Goal: Task Accomplishment & Management: Use online tool/utility

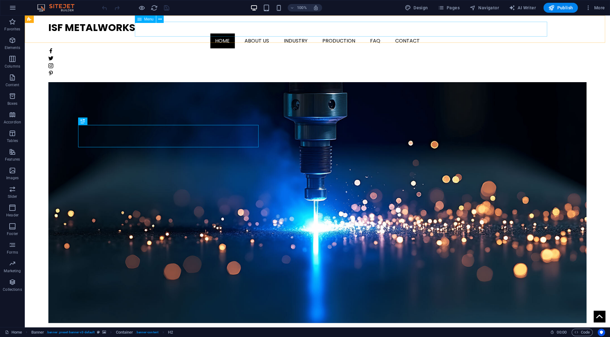
click at [282, 33] on nav "Home About us Industry Production FAQ Contact" at bounding box center [317, 40] width 538 height 15
click at [12, 9] on icon "button" at bounding box center [12, 7] width 7 height 7
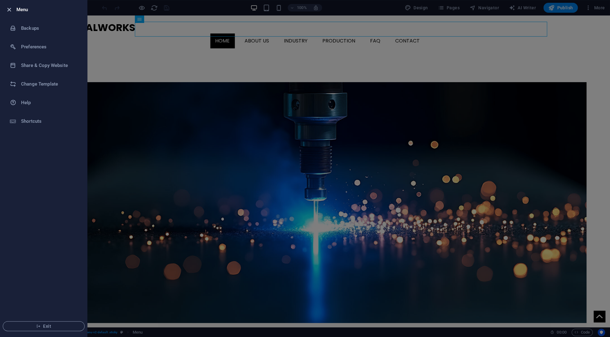
click at [11, 9] on icon "button" at bounding box center [9, 9] width 7 height 7
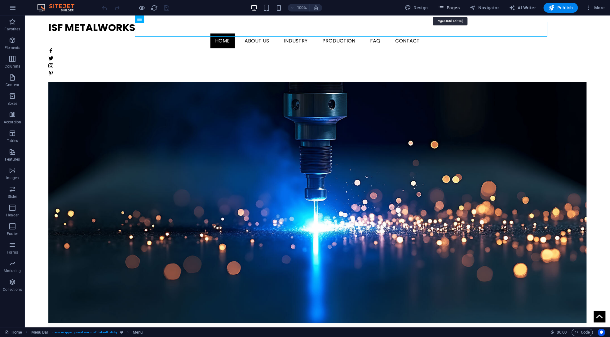
click at [448, 8] on span "Pages" at bounding box center [448, 8] width 22 height 6
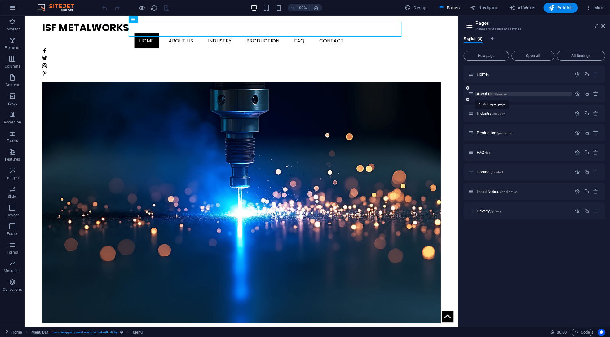
click at [481, 95] on span "About us /about-us" at bounding box center [491, 93] width 30 height 5
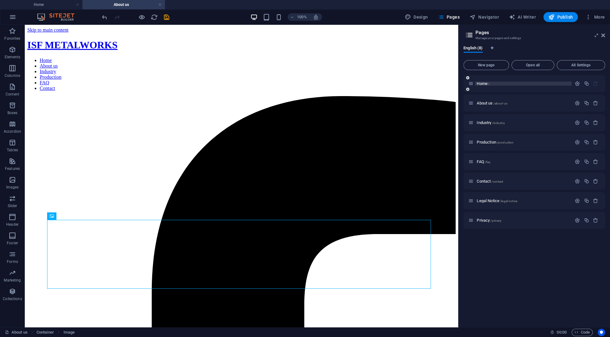
click at [478, 83] on span "Home /" at bounding box center [482, 83] width 13 height 5
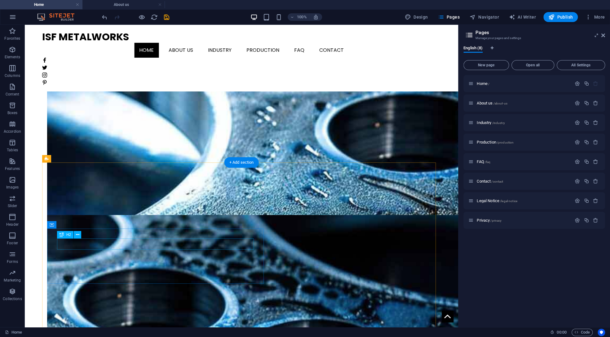
scroll to position [464, 0]
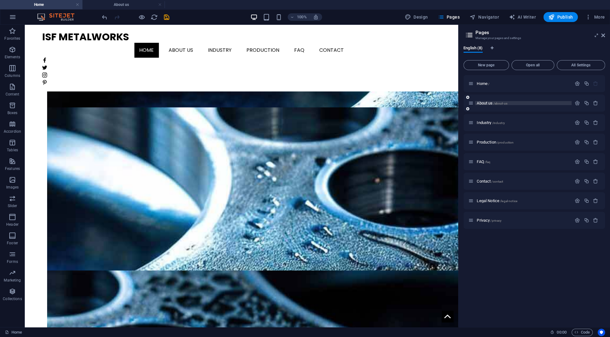
click at [480, 103] on span "About us /about-us" at bounding box center [491, 103] width 30 height 5
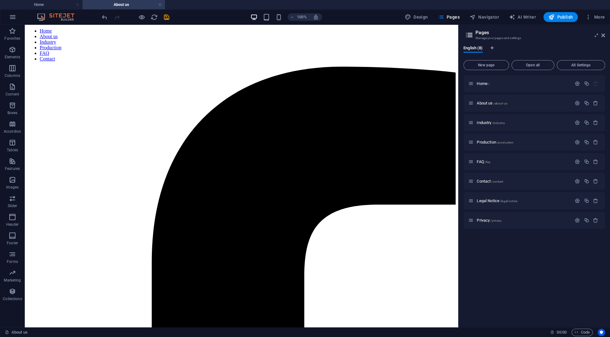
scroll to position [0, 0]
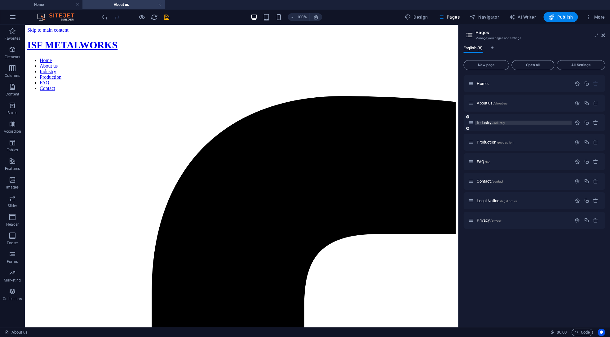
click at [480, 124] on span "Industry /industry" at bounding box center [490, 122] width 28 height 5
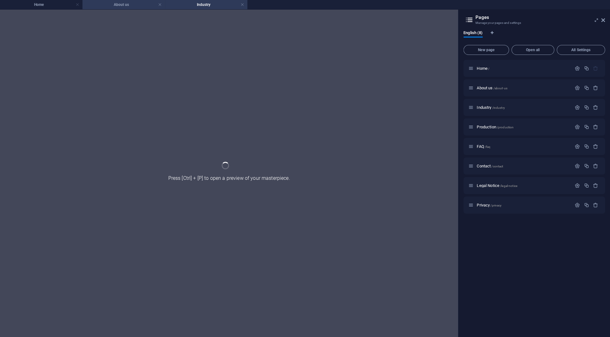
click at [105, 5] on h4 "About us" at bounding box center [123, 4] width 82 height 7
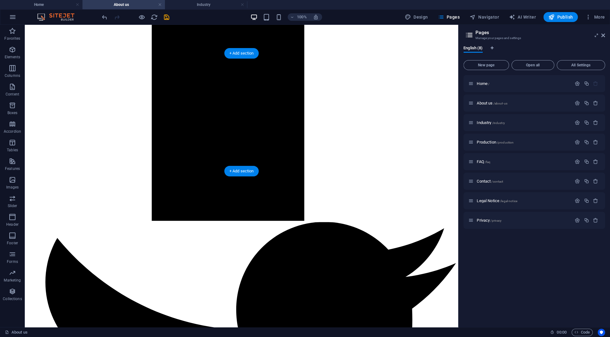
scroll to position [744, 0]
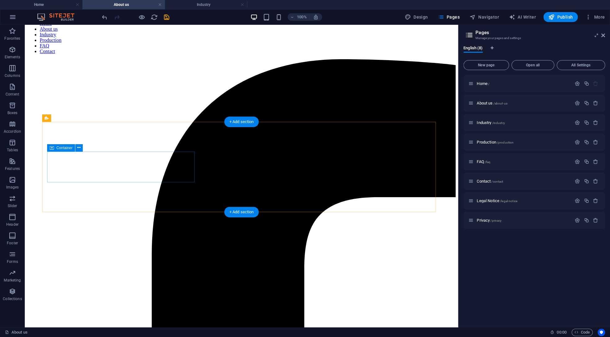
scroll to position [0, 0]
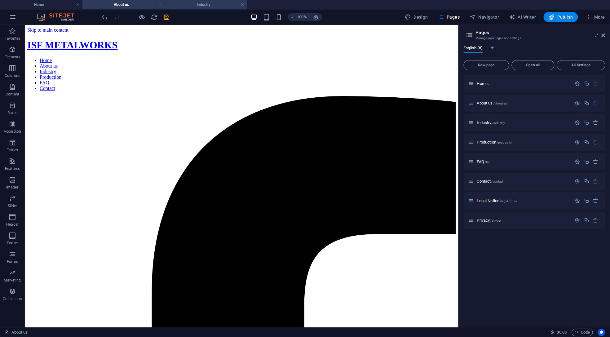
click at [195, 4] on h4 "Industry" at bounding box center [206, 4] width 82 height 7
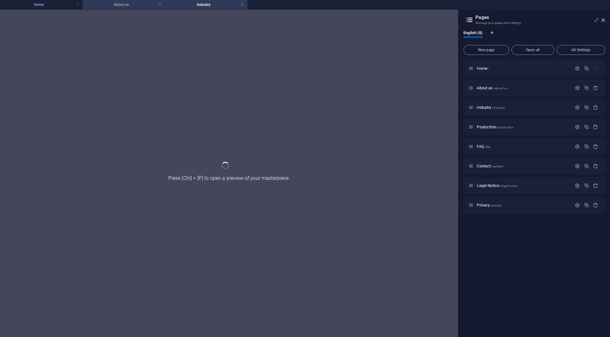
click at [110, 8] on h4 "About us" at bounding box center [123, 4] width 82 height 7
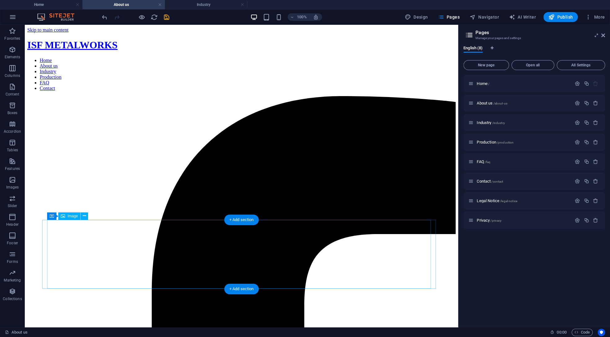
click at [68, 215] on span "Image" at bounding box center [73, 216] width 10 height 4
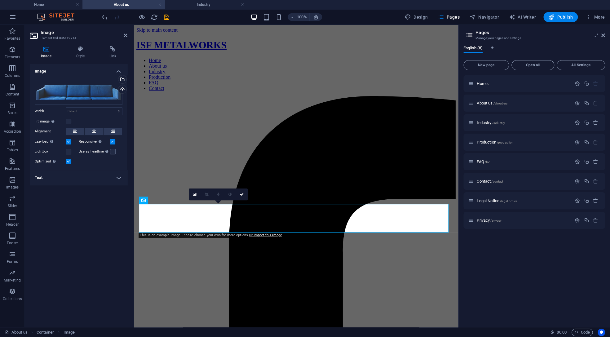
click at [46, 52] on icon at bounding box center [46, 49] width 33 height 6
click at [191, 195] on link at bounding box center [195, 194] width 12 height 12
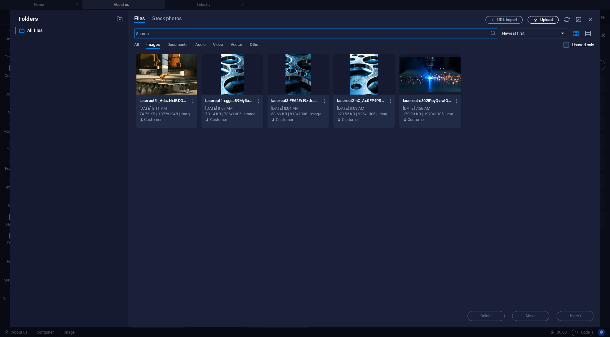
click at [533, 20] on icon "button" at bounding box center [535, 20] width 4 height 4
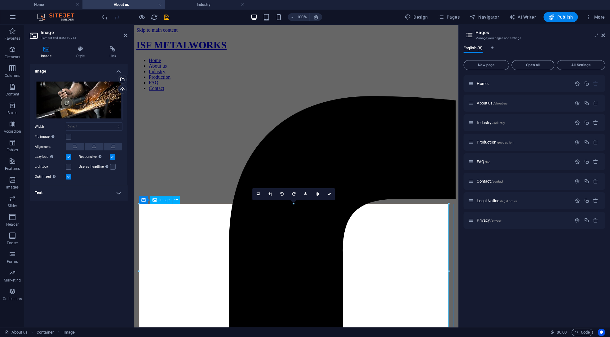
scroll to position [124, 0]
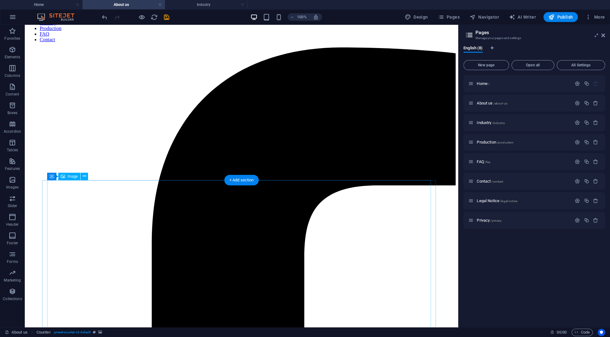
scroll to position [40, 0]
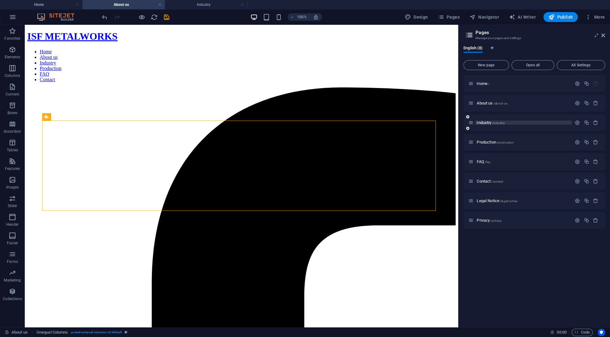
click at [482, 123] on span "Industry /industry" at bounding box center [490, 122] width 28 height 5
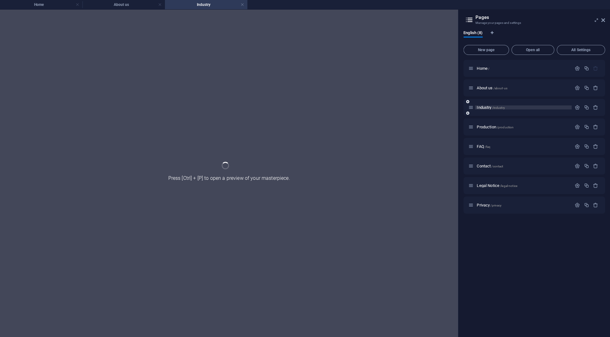
scroll to position [0, 0]
click at [135, 7] on h4 "About us" at bounding box center [123, 4] width 82 height 7
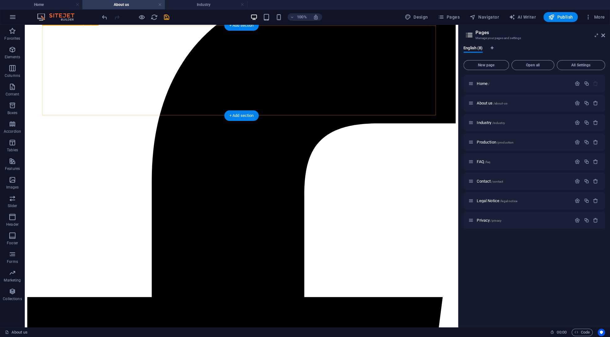
scroll to position [102, 0]
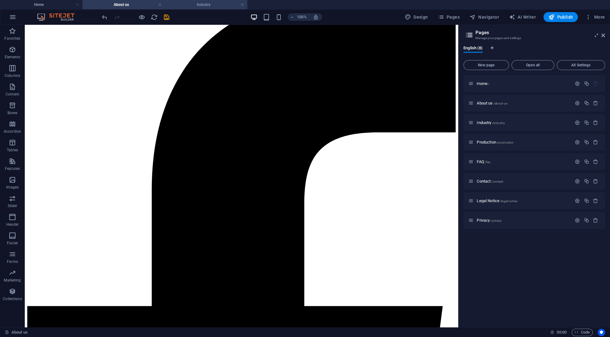
click at [188, 6] on h4 "Industry" at bounding box center [206, 4] width 82 height 7
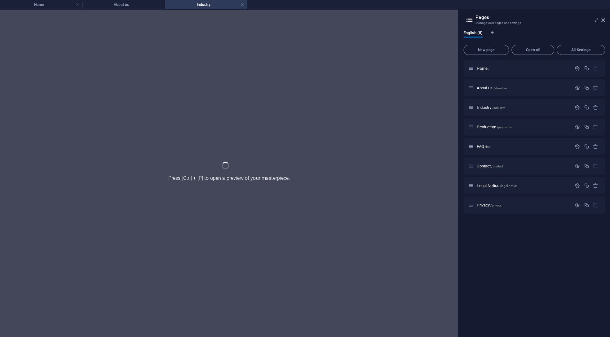
scroll to position [0, 0]
click at [240, 4] on link at bounding box center [242, 5] width 4 height 6
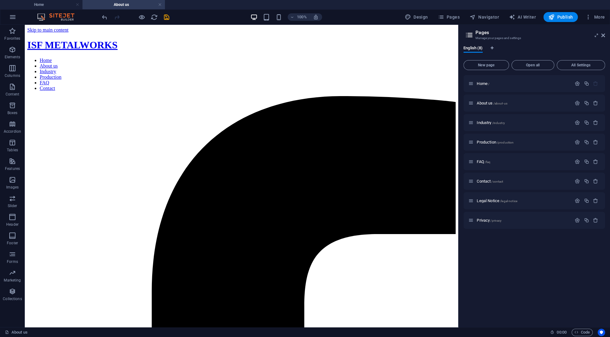
scroll to position [102, 0]
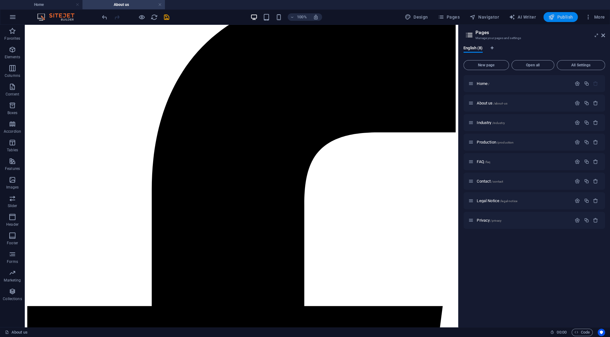
click at [555, 14] on span "Publish" at bounding box center [560, 17] width 24 height 6
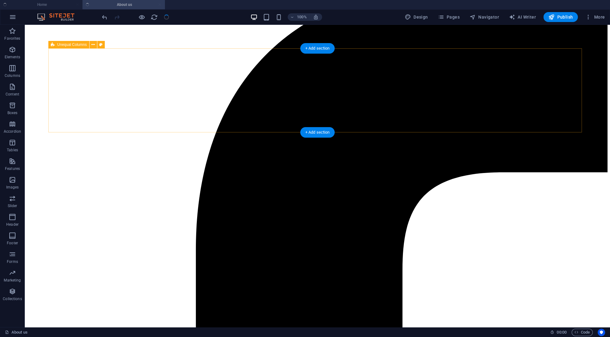
scroll to position [62, 0]
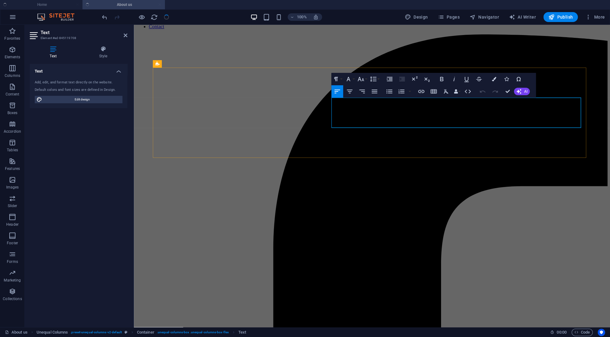
click at [363, 77] on icon "button" at bounding box center [360, 78] width 7 height 7
click at [367, 125] on link "12" at bounding box center [367, 128] width 22 height 9
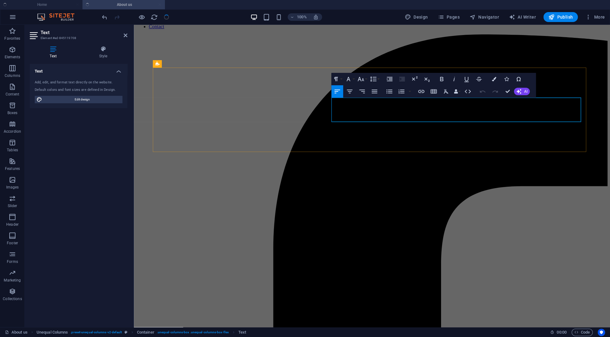
click at [358, 80] on icon "button" at bounding box center [361, 79] width 7 height 4
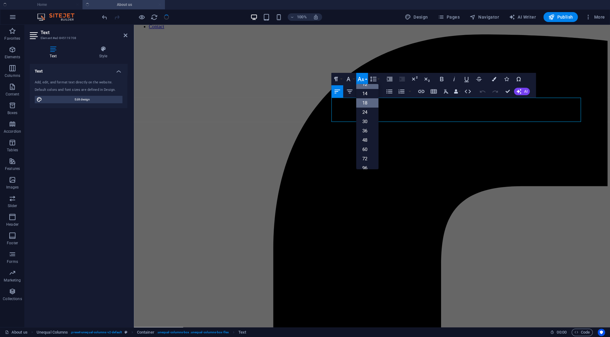
click at [363, 105] on link "18" at bounding box center [367, 102] width 22 height 9
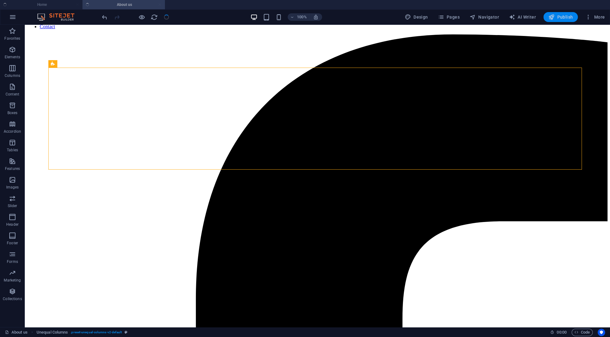
click at [560, 19] on span "Publish" at bounding box center [560, 17] width 24 height 6
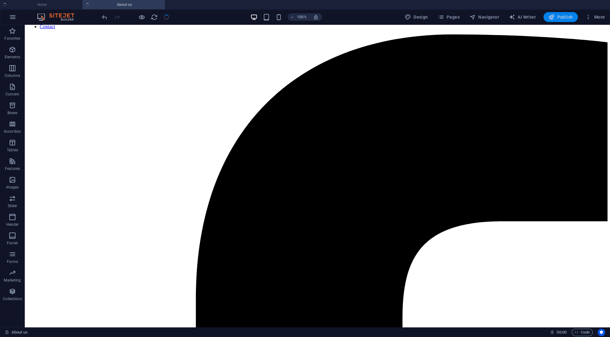
click at [562, 14] on span "Publish" at bounding box center [560, 17] width 24 height 6
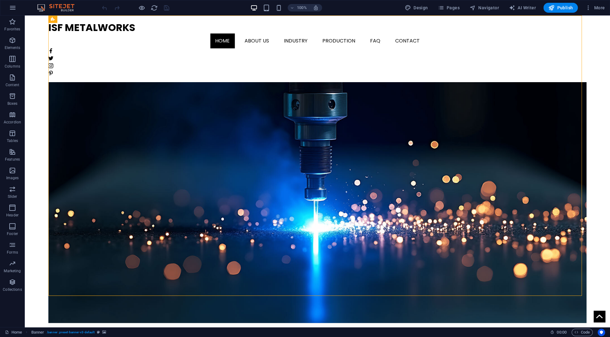
click at [119, 68] on figure at bounding box center [317, 183] width 538 height 280
select select "vh"
select select "banner"
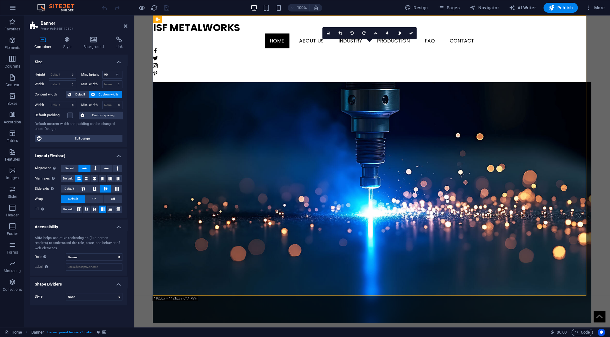
click at [182, 64] on figure at bounding box center [372, 183] width 438 height 280
click at [329, 32] on icon at bounding box center [328, 33] width 3 height 4
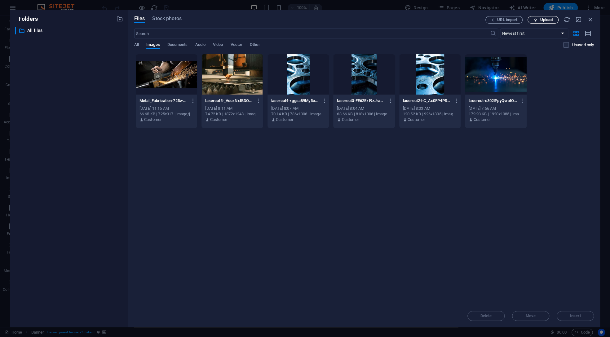
click at [533, 20] on icon "button" at bounding box center [535, 20] width 4 height 4
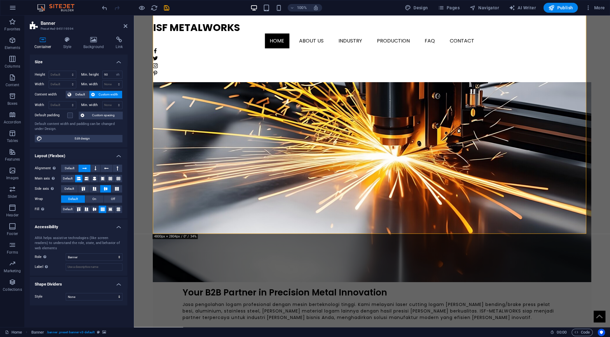
scroll to position [31, 0]
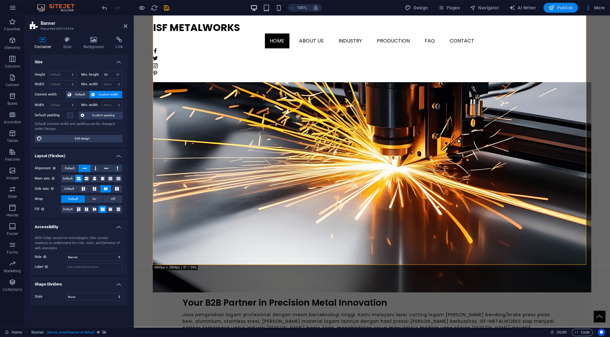
click at [552, 10] on icon "button" at bounding box center [551, 8] width 6 height 6
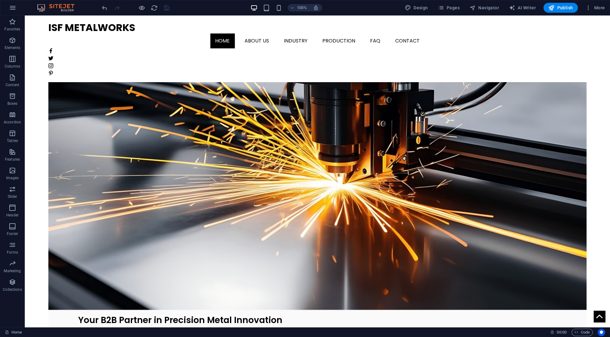
scroll to position [0, 0]
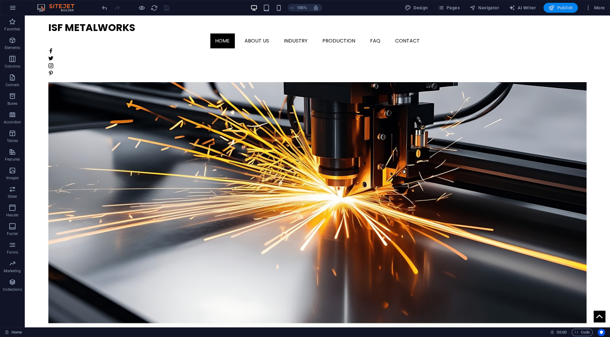
click at [563, 9] on span "Publish" at bounding box center [560, 8] width 24 height 6
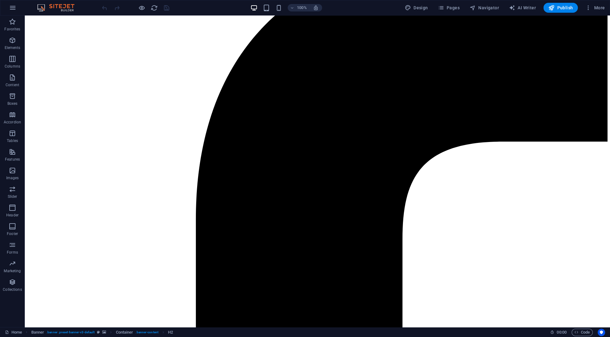
scroll to position [155, 0]
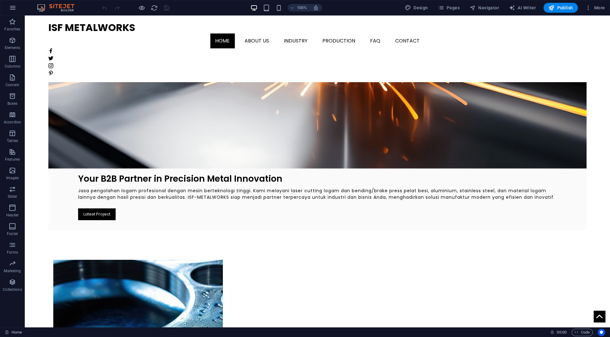
click at [138, 260] on figure at bounding box center [137, 322] width 169 height 124
select select "px"
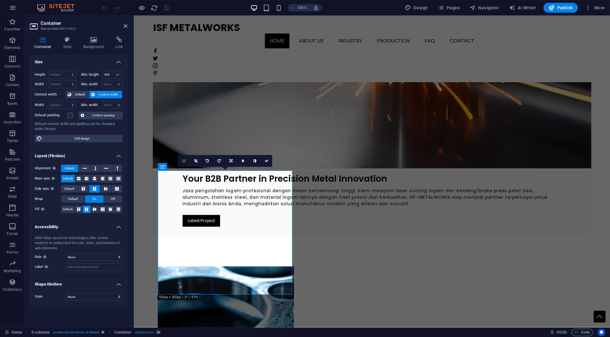
click at [185, 160] on icon at bounding box center [183, 161] width 3 height 4
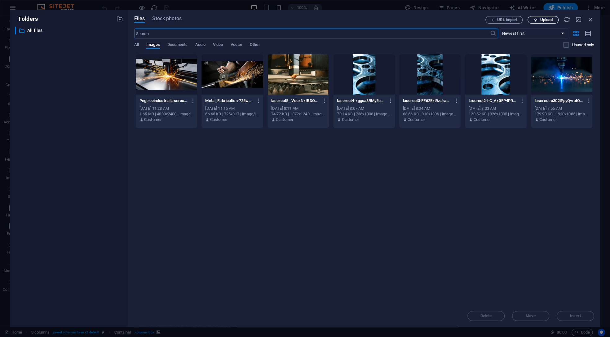
click at [537, 17] on button "Upload" at bounding box center [542, 19] width 31 height 7
click at [581, 304] on icon "button" at bounding box center [582, 304] width 7 height 7
drag, startPoint x: 523, startPoint y: 235, endPoint x: 503, endPoint y: 154, distance: 84.2
click at [523, 235] on div "Drop files here to upload them instantly Pngtreeindustriallasercuttingmetalwith…" at bounding box center [363, 179] width 459 height 251
click at [534, 20] on icon "button" at bounding box center [535, 20] width 4 height 4
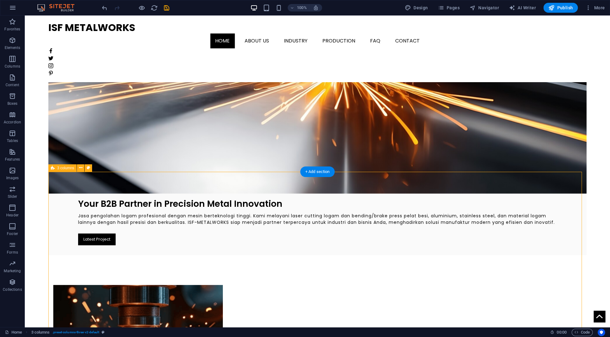
scroll to position [124, 0]
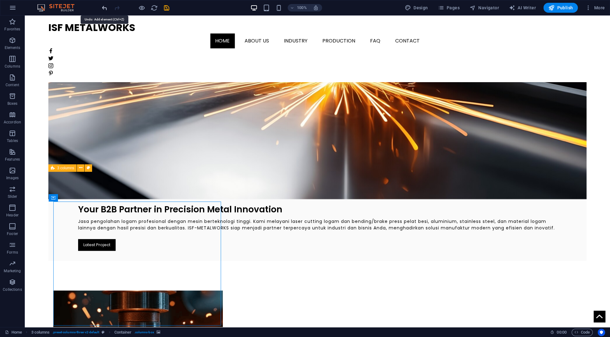
click at [104, 8] on icon "undo" at bounding box center [104, 7] width 7 height 7
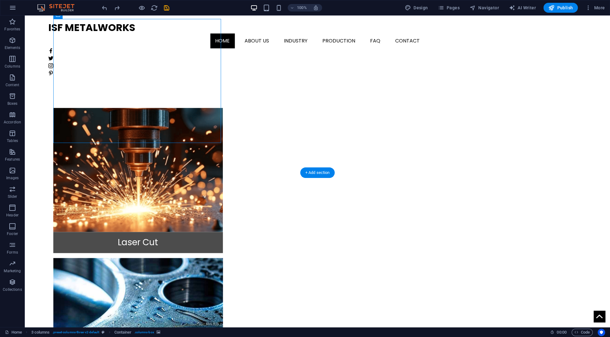
scroll to position [244, 0]
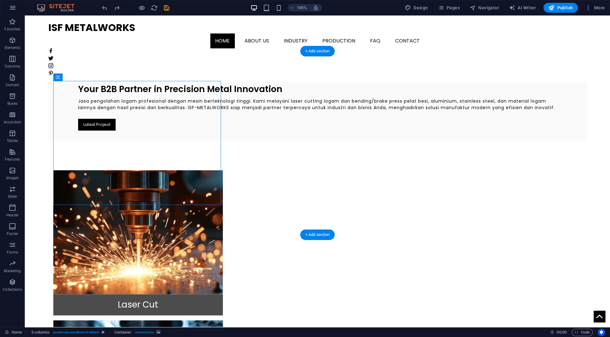
click at [125, 170] on figure at bounding box center [137, 232] width 169 height 124
select select "px"
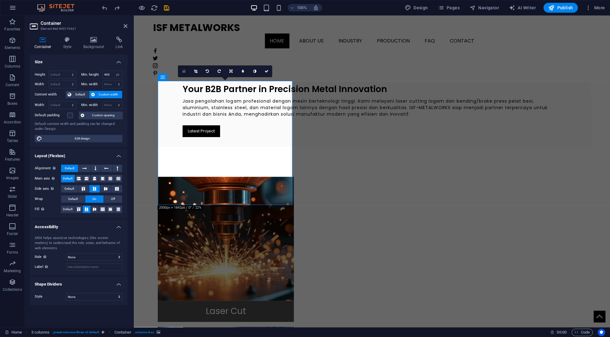
click at [183, 71] on icon at bounding box center [183, 71] width 3 height 4
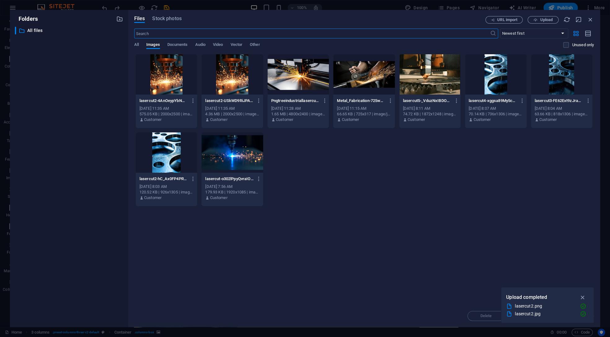
click at [166, 94] on div at bounding box center [166, 74] width 61 height 40
click at [581, 297] on icon "button" at bounding box center [582, 297] width 7 height 7
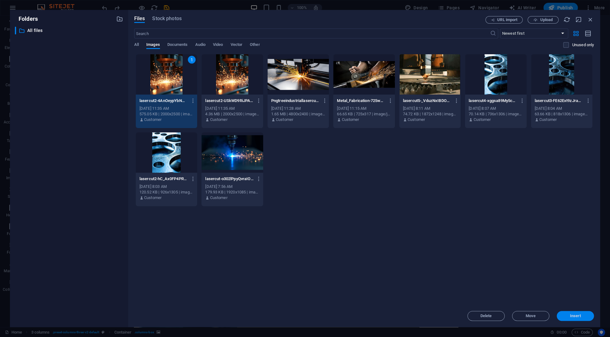
click at [572, 317] on span "Insert" at bounding box center [575, 316] width 11 height 4
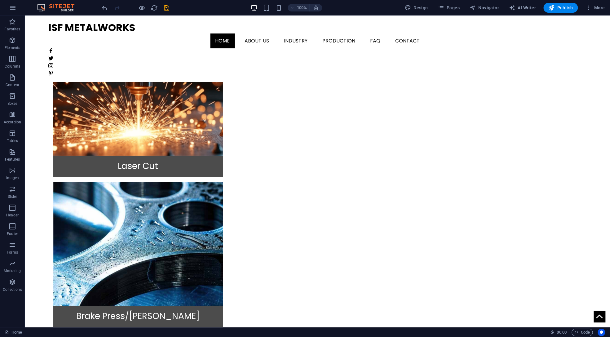
scroll to position [261, 0]
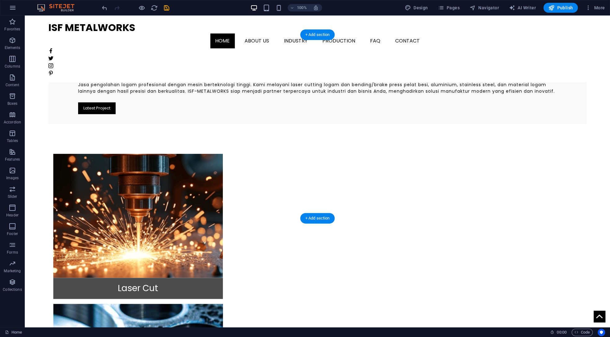
click at [169, 154] on figure at bounding box center [137, 216] width 169 height 124
select select "px"
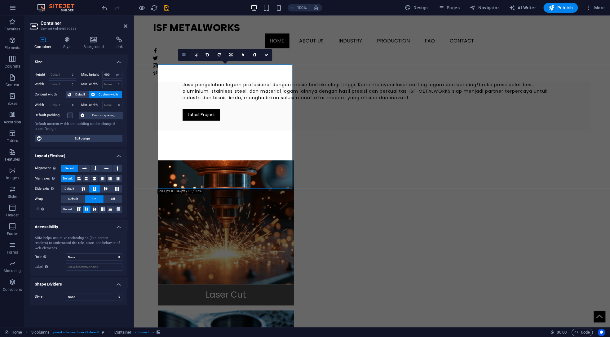
click at [184, 56] on icon at bounding box center [183, 55] width 3 height 4
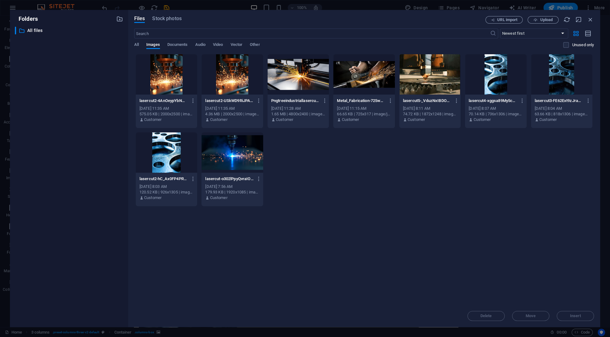
click at [233, 158] on div at bounding box center [231, 152] width 61 height 40
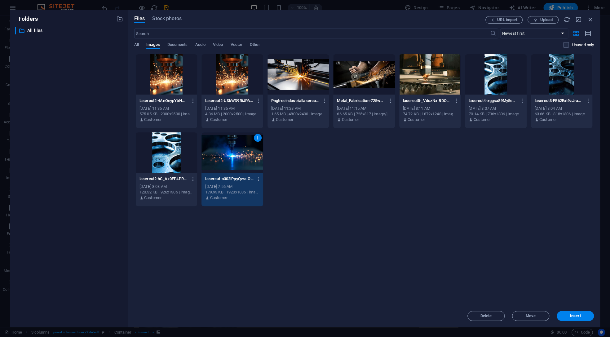
click at [233, 158] on div "1" at bounding box center [231, 152] width 61 height 40
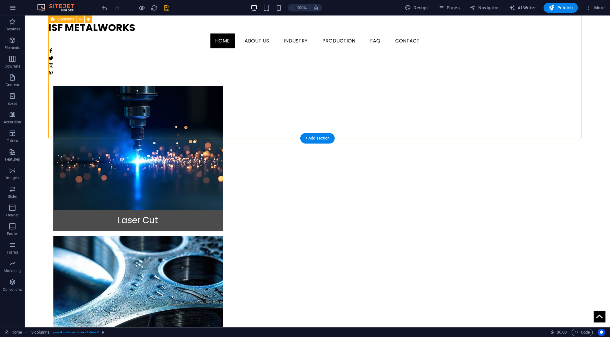
scroll to position [340, 0]
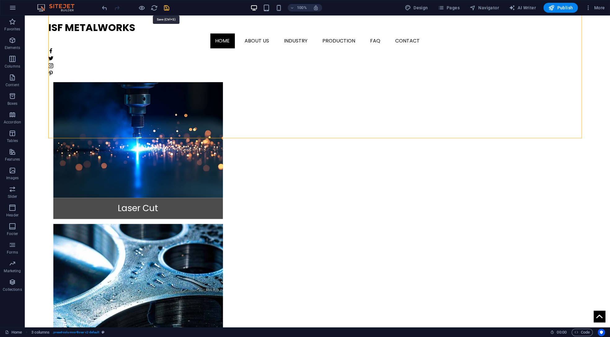
click at [167, 6] on icon "save" at bounding box center [166, 7] width 7 height 7
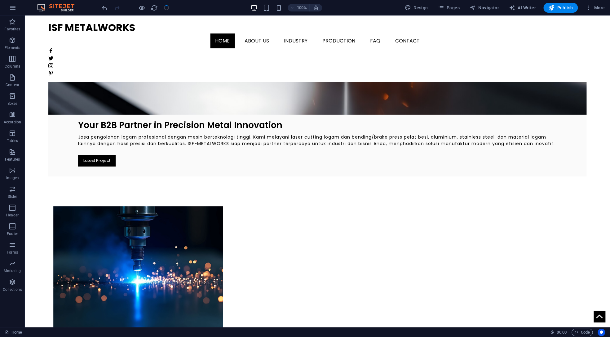
scroll to position [217, 0]
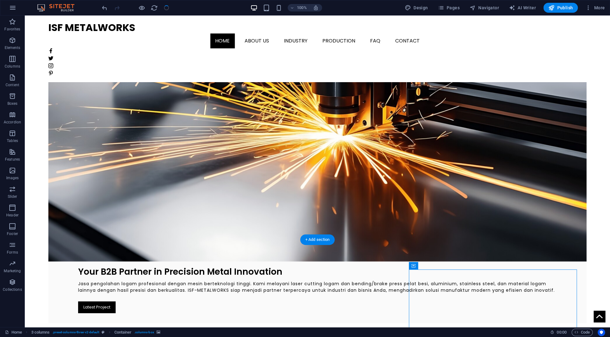
scroll to position [0, 0]
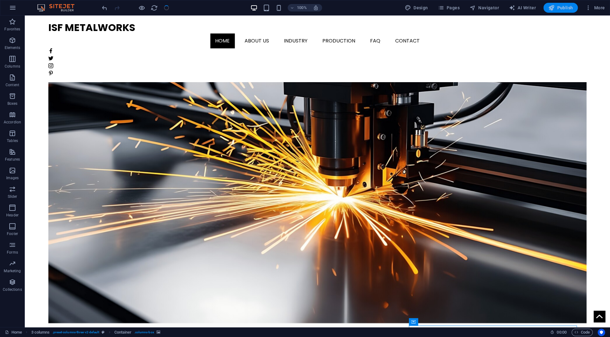
click at [571, 7] on span "Publish" at bounding box center [560, 8] width 24 height 6
click at [566, 9] on span "Publish" at bounding box center [560, 8] width 24 height 6
